Goal: Information Seeking & Learning: Learn about a topic

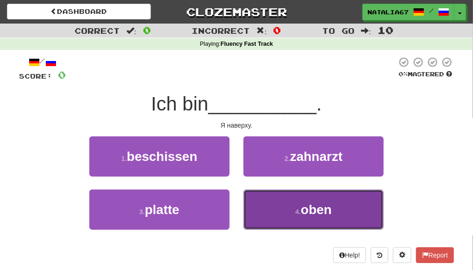
click at [321, 210] on span "oben" at bounding box center [316, 210] width 31 height 14
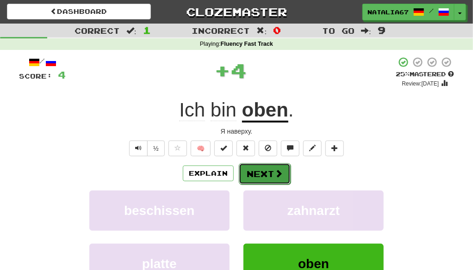
click at [265, 175] on button "Next" at bounding box center [265, 173] width 52 height 21
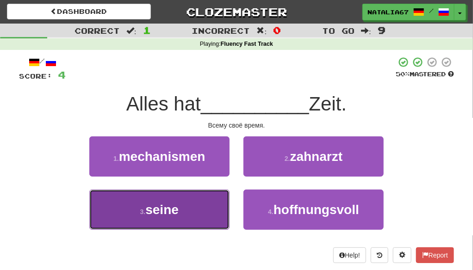
click at [149, 213] on span "seine" at bounding box center [161, 210] width 33 height 14
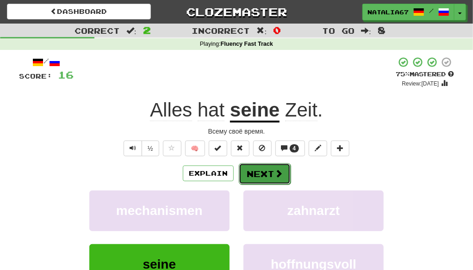
click at [265, 173] on button "Next" at bounding box center [265, 173] width 52 height 21
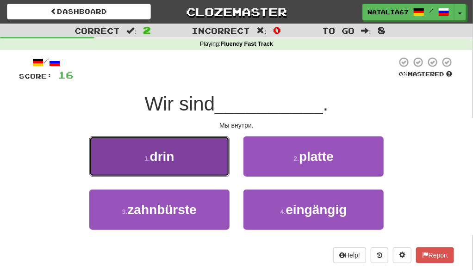
click at [157, 157] on span "drin" at bounding box center [162, 156] width 25 height 14
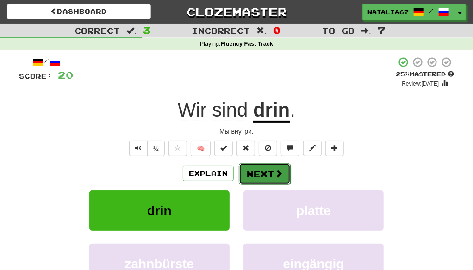
click at [267, 177] on button "Next" at bounding box center [265, 173] width 52 height 21
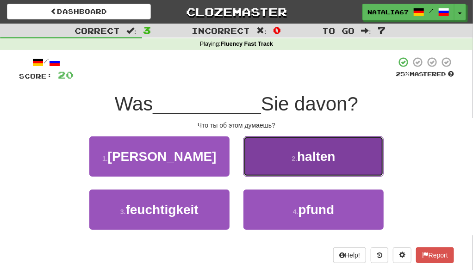
click at [322, 161] on span "halten" at bounding box center [316, 156] width 38 height 14
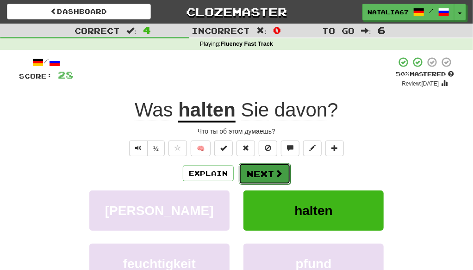
click at [258, 172] on button "Next" at bounding box center [265, 173] width 52 height 21
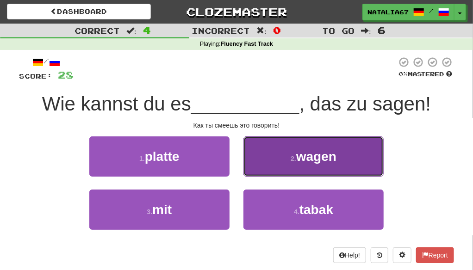
click at [313, 160] on span "wagen" at bounding box center [316, 156] width 40 height 14
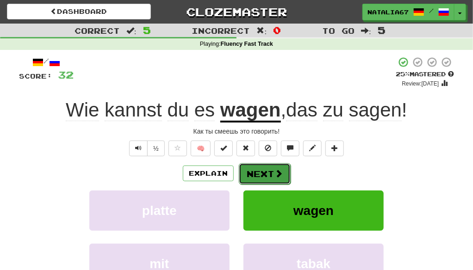
click at [268, 172] on button "Next" at bounding box center [265, 173] width 52 height 21
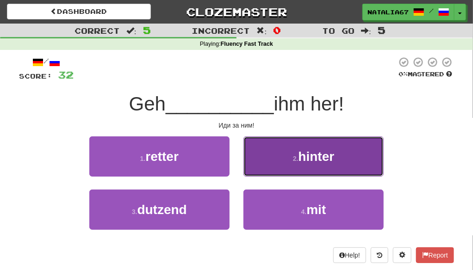
click at [320, 154] on span "hinter" at bounding box center [316, 156] width 36 height 14
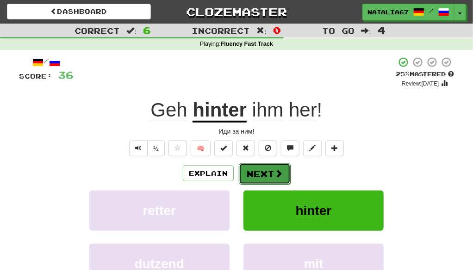
click at [252, 172] on button "Next" at bounding box center [265, 173] width 52 height 21
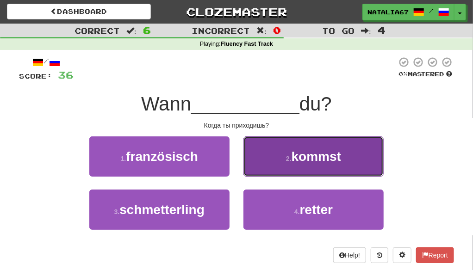
click at [326, 158] on span "kommst" at bounding box center [315, 156] width 49 height 14
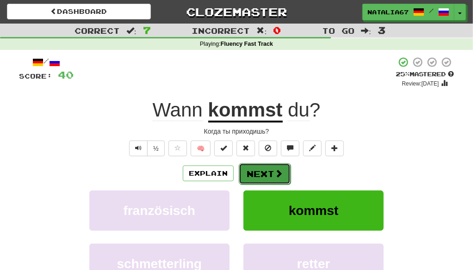
click at [258, 172] on button "Next" at bounding box center [265, 173] width 52 height 21
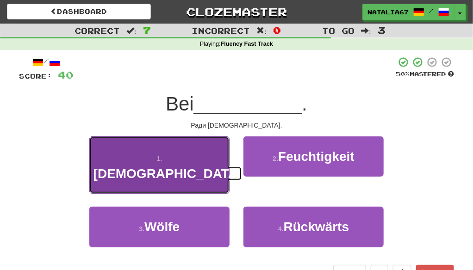
click at [182, 160] on button "1 . Gott" at bounding box center [159, 165] width 140 height 58
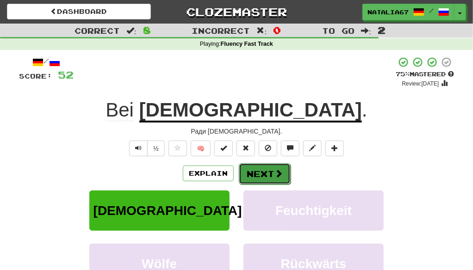
click at [264, 168] on button "Next" at bounding box center [265, 173] width 52 height 21
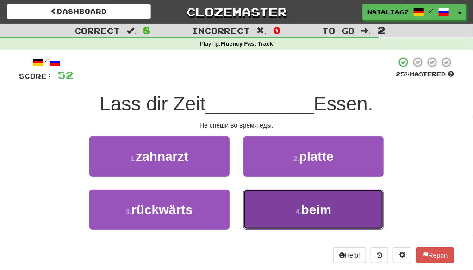
click at [320, 210] on span "beim" at bounding box center [316, 210] width 30 height 14
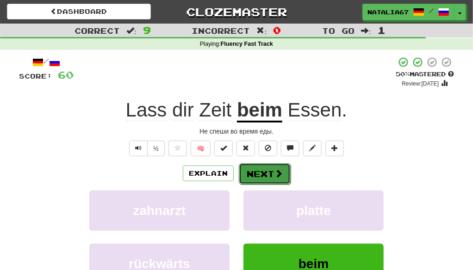
click at [261, 175] on button "Next" at bounding box center [265, 173] width 52 height 21
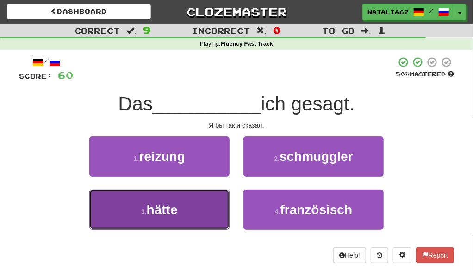
click at [166, 211] on span "hätte" at bounding box center [162, 210] width 31 height 14
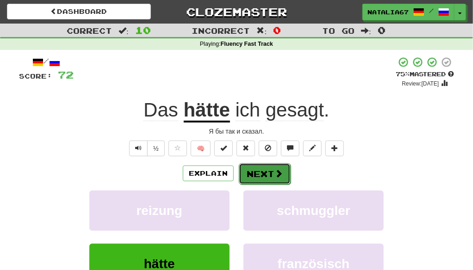
click at [257, 172] on button "Next" at bounding box center [265, 173] width 52 height 21
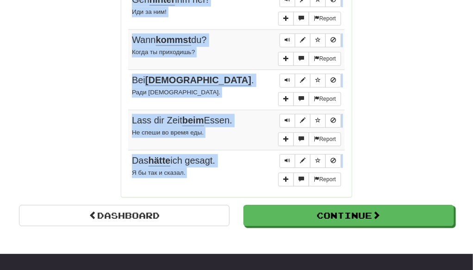
scroll to position [796, 0]
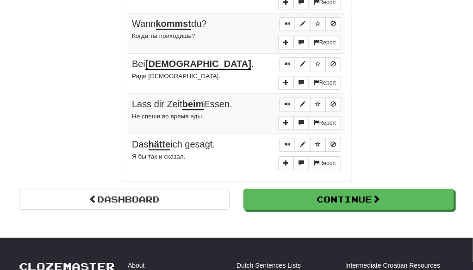
drag, startPoint x: 181, startPoint y: 85, endPoint x: 319, endPoint y: 177, distance: 166.0
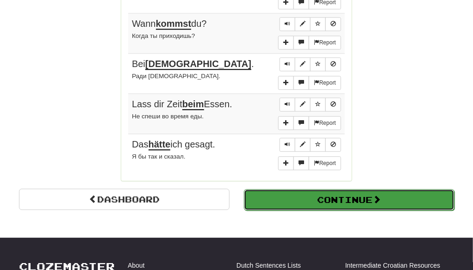
click at [323, 193] on button "Continue" at bounding box center [349, 199] width 210 height 21
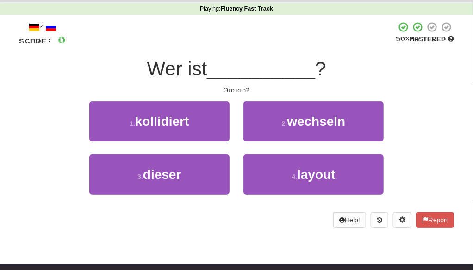
scroll to position [0, 0]
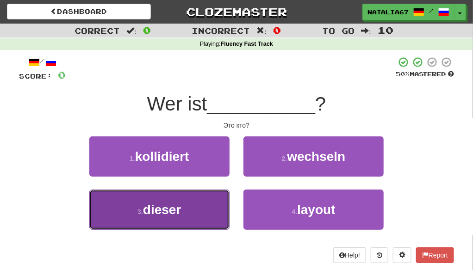
click at [169, 212] on span "dieser" at bounding box center [162, 210] width 38 height 14
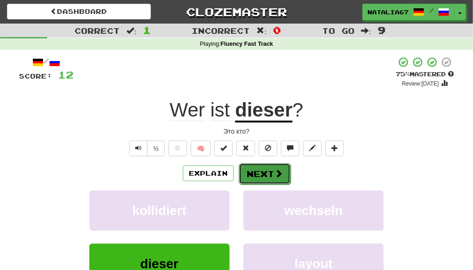
click at [266, 175] on button "Next" at bounding box center [265, 173] width 52 height 21
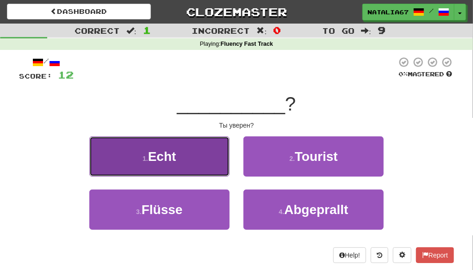
click at [168, 164] on button "1 . Echt" at bounding box center [159, 156] width 140 height 40
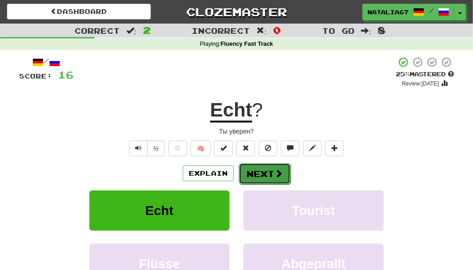
click at [257, 175] on button "Next" at bounding box center [265, 173] width 52 height 21
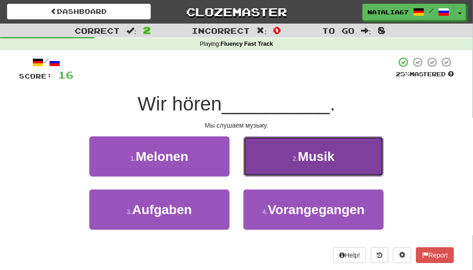
click at [307, 155] on span "Musik" at bounding box center [316, 156] width 37 height 14
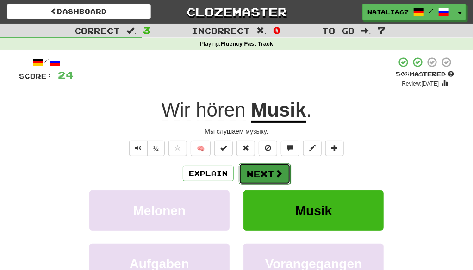
click at [266, 172] on button "Next" at bounding box center [265, 173] width 52 height 21
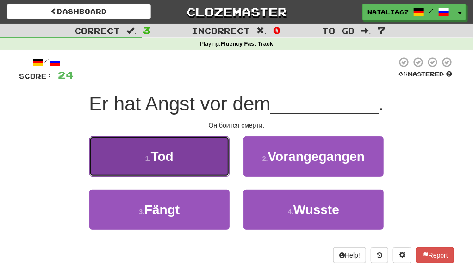
click at [168, 159] on span "Tod" at bounding box center [162, 156] width 23 height 14
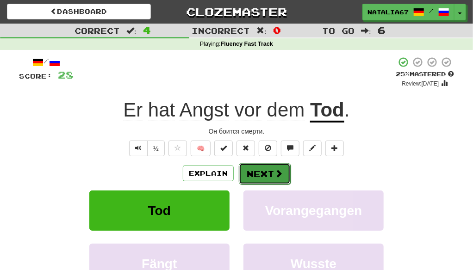
click at [266, 172] on button "Next" at bounding box center [265, 173] width 52 height 21
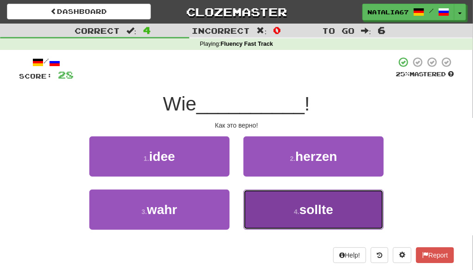
click at [310, 214] on span "sollte" at bounding box center [316, 210] width 34 height 14
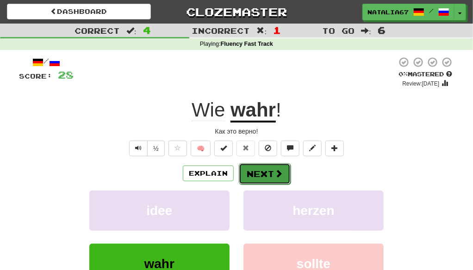
click at [270, 172] on button "Next" at bounding box center [265, 173] width 52 height 21
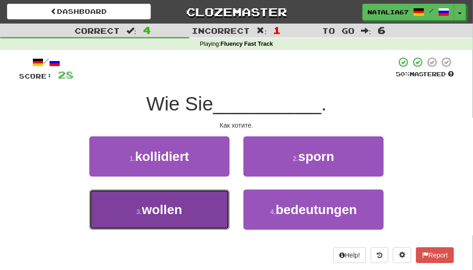
click at [160, 207] on span "wollen" at bounding box center [162, 210] width 40 height 14
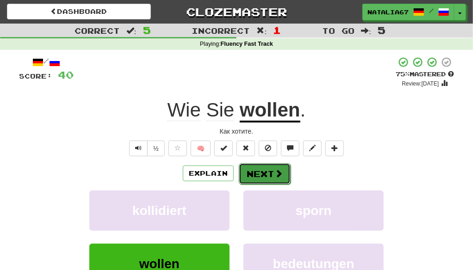
click at [262, 172] on button "Next" at bounding box center [265, 173] width 52 height 21
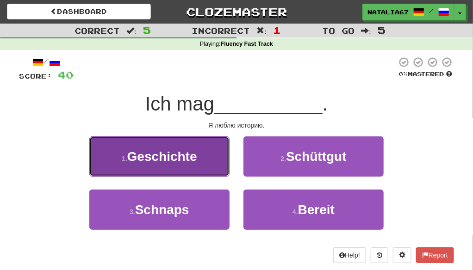
click at [189, 159] on span "Geschichte" at bounding box center [162, 156] width 70 height 14
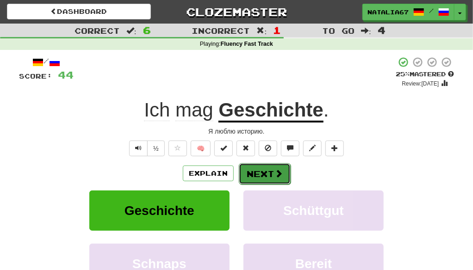
click at [265, 173] on button "Next" at bounding box center [265, 173] width 52 height 21
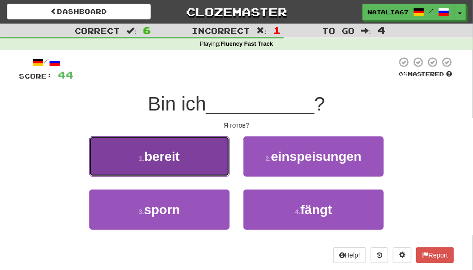
click at [172, 154] on span "bereit" at bounding box center [161, 156] width 35 height 14
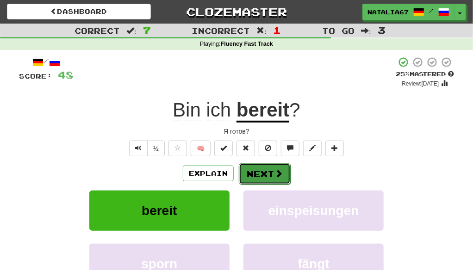
click at [264, 173] on button "Next" at bounding box center [265, 173] width 52 height 21
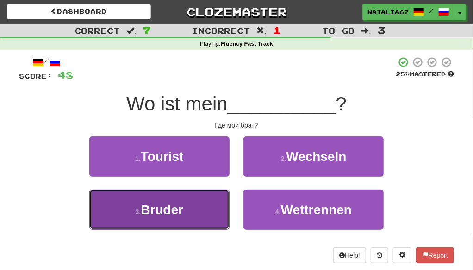
click at [192, 207] on button "3 . Bruder" at bounding box center [159, 210] width 140 height 40
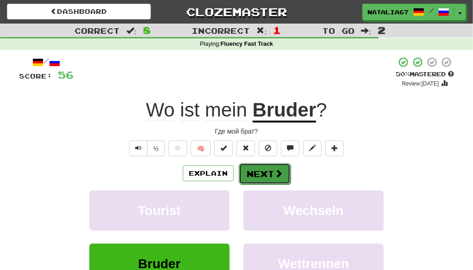
click at [261, 172] on button "Next" at bounding box center [265, 173] width 52 height 21
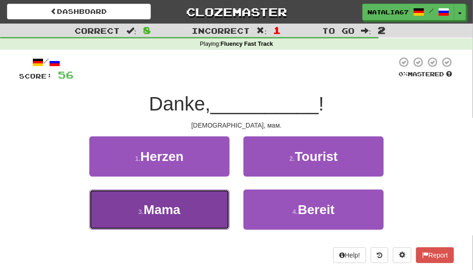
click at [172, 209] on span "Mama" at bounding box center [161, 210] width 37 height 14
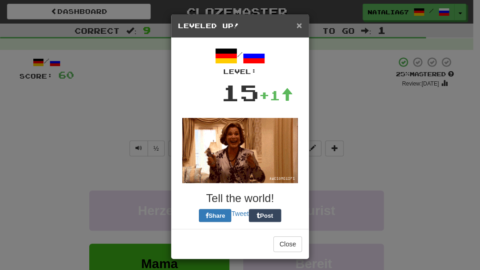
click at [296, 25] on span "×" at bounding box center [299, 25] width 6 height 11
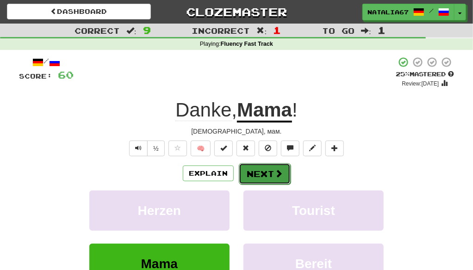
click at [258, 175] on button "Next" at bounding box center [265, 173] width 52 height 21
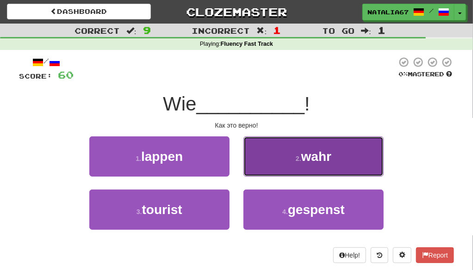
click at [313, 159] on span "wahr" at bounding box center [316, 156] width 30 height 14
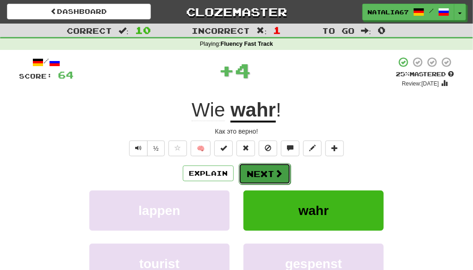
click at [260, 171] on button "Next" at bounding box center [265, 173] width 52 height 21
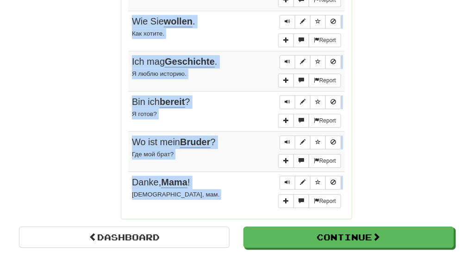
scroll to position [774, 0]
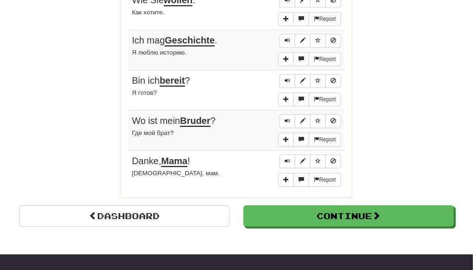
drag, startPoint x: 179, startPoint y: 38, endPoint x: 324, endPoint y: 184, distance: 205.0
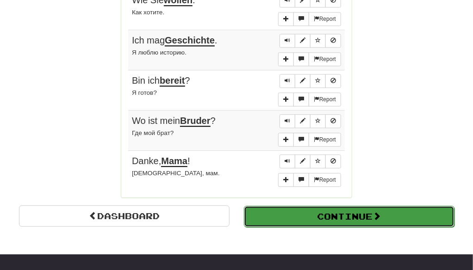
click at [346, 211] on button "Continue" at bounding box center [349, 216] width 210 height 21
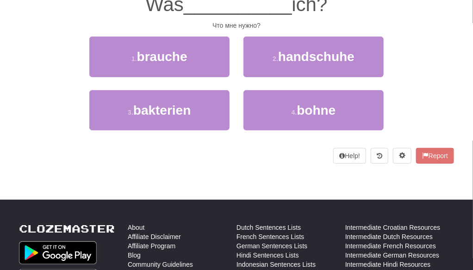
scroll to position [8, 0]
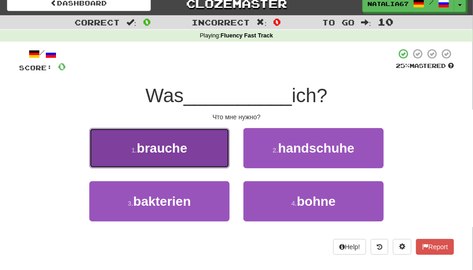
click at [181, 151] on span "brauche" at bounding box center [162, 148] width 50 height 14
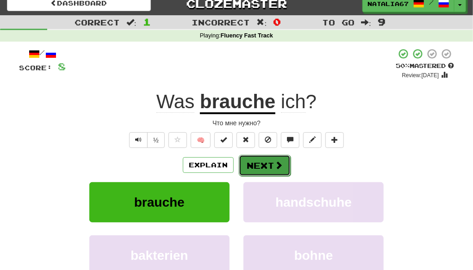
click at [267, 166] on button "Next" at bounding box center [265, 165] width 52 height 21
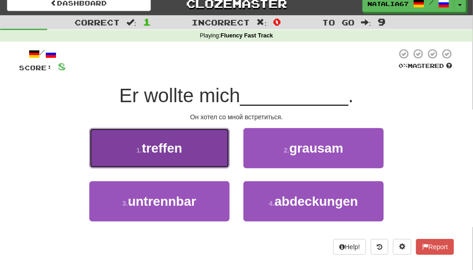
click at [185, 155] on button "1 . treffen" at bounding box center [159, 148] width 140 height 40
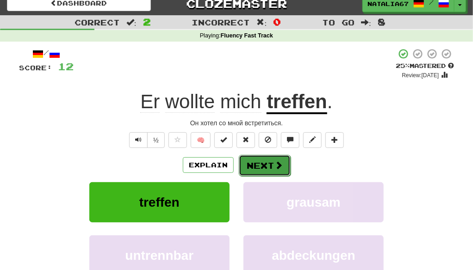
click at [264, 166] on button "Next" at bounding box center [265, 165] width 52 height 21
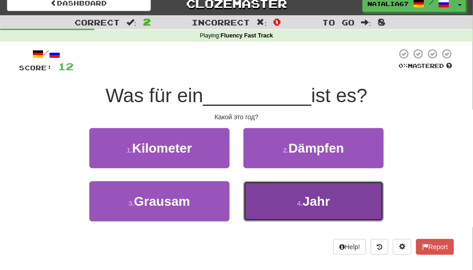
click at [314, 203] on span "Jahr" at bounding box center [315, 201] width 27 height 14
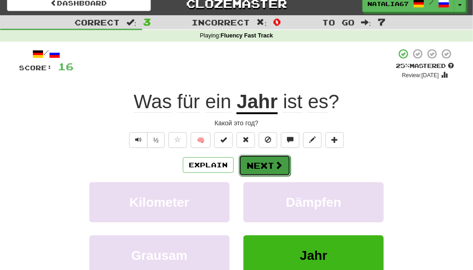
click at [268, 164] on button "Next" at bounding box center [265, 165] width 52 height 21
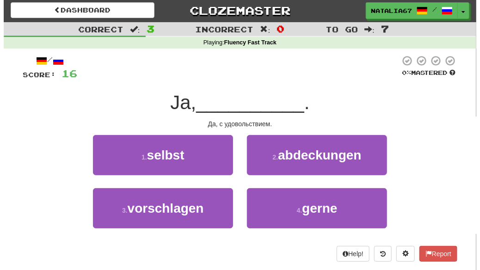
scroll to position [0, 0]
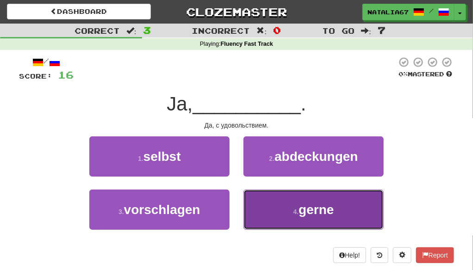
click at [311, 212] on span "gerne" at bounding box center [315, 210] width 35 height 14
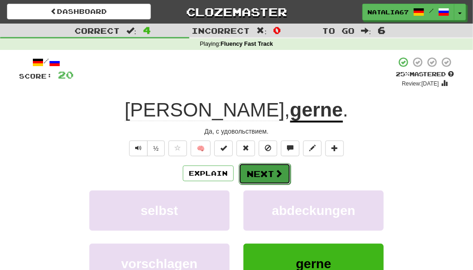
click at [259, 174] on button "Next" at bounding box center [265, 173] width 52 height 21
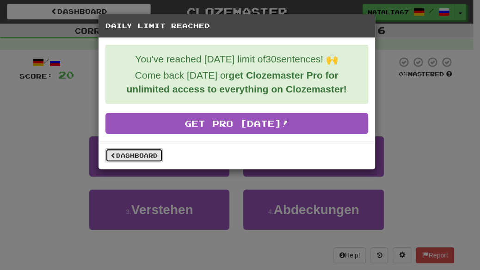
click at [123, 152] on link "Dashboard" at bounding box center [133, 155] width 57 height 14
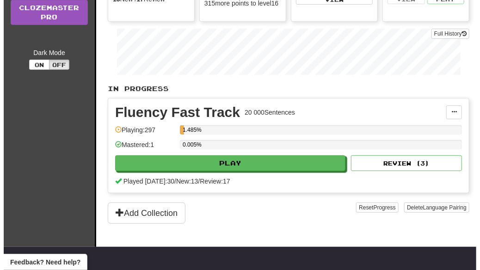
scroll to position [139, 0]
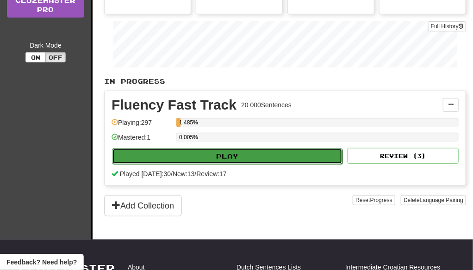
click at [255, 159] on button "Play" at bounding box center [227, 156] width 230 height 16
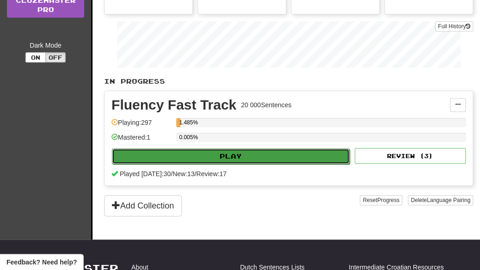
select select "**"
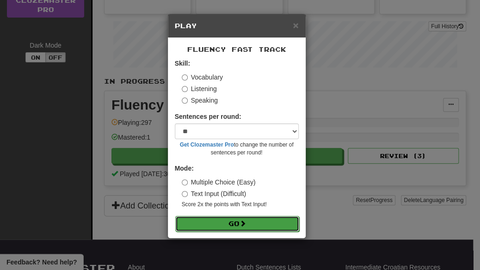
click at [229, 223] on button "Go" at bounding box center [237, 224] width 124 height 16
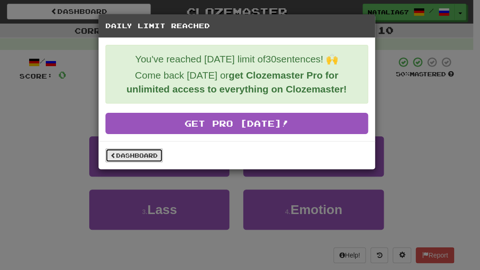
click at [127, 155] on link "Dashboard" at bounding box center [133, 155] width 57 height 14
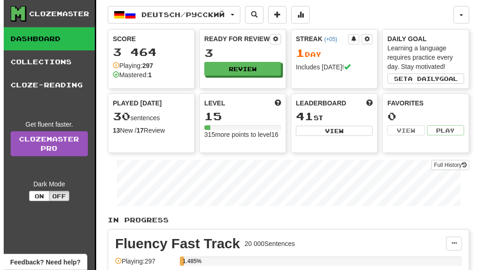
scroll to position [139, 0]
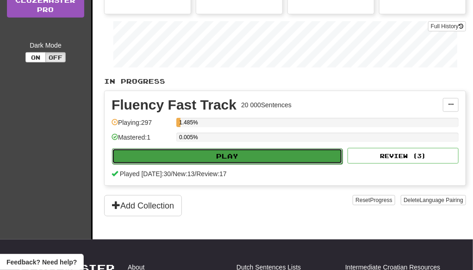
click at [233, 155] on button "Play" at bounding box center [227, 156] width 230 height 16
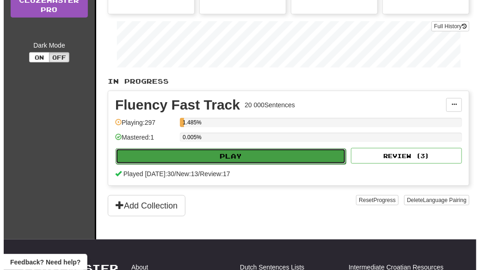
select select "**"
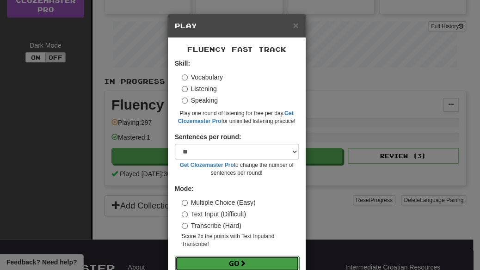
click at [237, 261] on button "Go" at bounding box center [237, 264] width 124 height 16
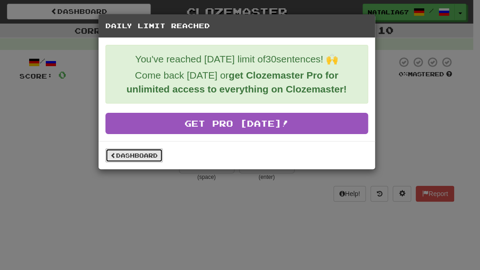
click at [139, 154] on link "Dashboard" at bounding box center [133, 155] width 57 height 14
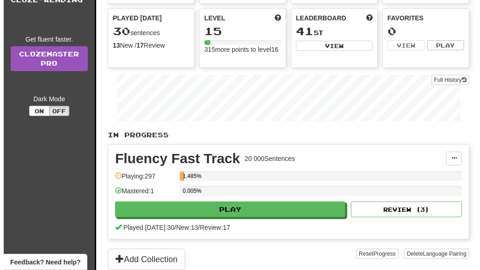
scroll to position [92, 0]
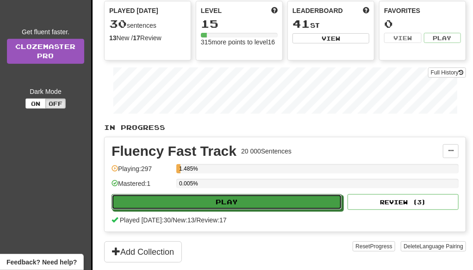
click at [291, 203] on button "Play" at bounding box center [226, 202] width 230 height 16
select select "**"
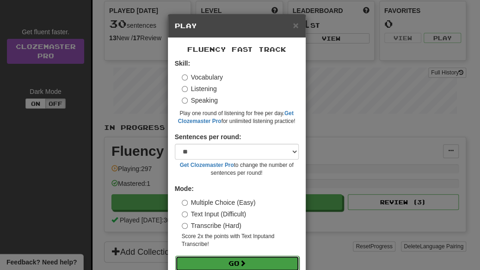
click at [231, 266] on button "Go" at bounding box center [237, 264] width 124 height 16
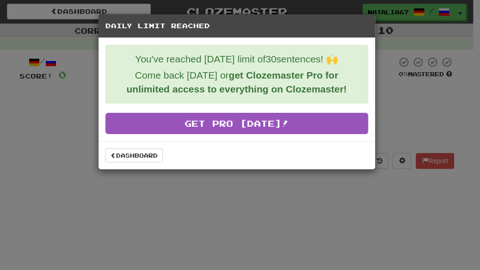
click at [318, 226] on div "Daily Limit Reached You've reached [DATE] limit of 30 sentences! 🙌 Come back [D…" at bounding box center [240, 135] width 480 height 270
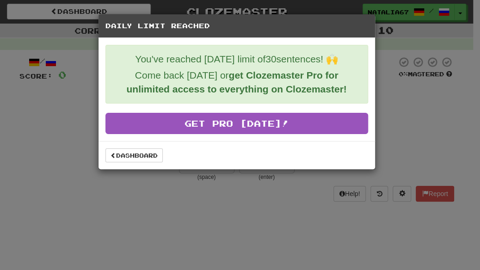
click at [69, 127] on div "Daily Limit Reached You've reached [DATE] limit of 30 sentences! 🙌 Come back [D…" at bounding box center [240, 135] width 480 height 270
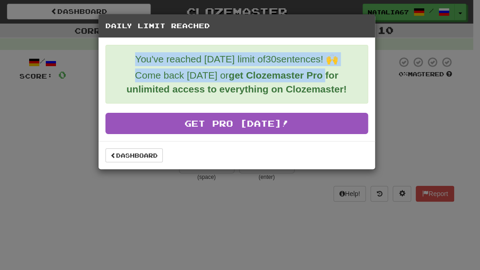
drag, startPoint x: 336, startPoint y: 20, endPoint x: 330, endPoint y: 81, distance: 60.9
click at [331, 80] on div "Daily Limit Reached You've reached [DATE] limit of 30 sentences! 🙌 Come back [D…" at bounding box center [236, 92] width 277 height 156
click at [303, 26] on h5 "Daily Limit Reached" at bounding box center [236, 25] width 263 height 9
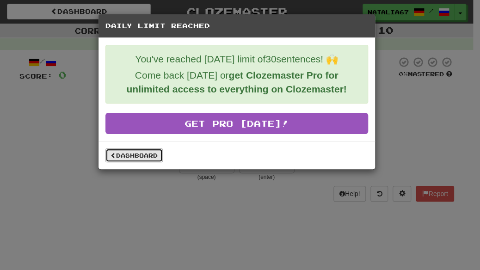
click at [125, 153] on link "Dashboard" at bounding box center [133, 155] width 57 height 14
